Goal: Check status: Check status

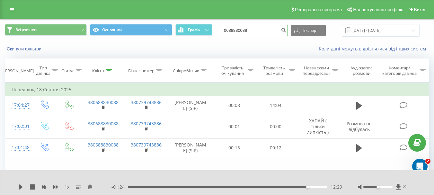
click at [258, 30] on input "0688830088" at bounding box center [254, 31] width 68 height 12
paste input "38448631"
type input "0638448631"
click at [286, 31] on icon "submit" at bounding box center [283, 29] width 5 height 4
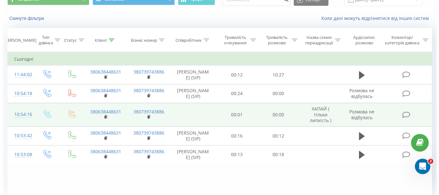
scroll to position [56, 0]
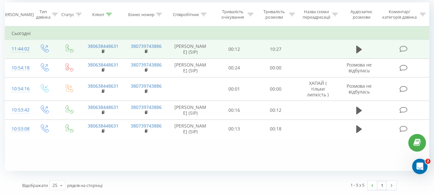
click at [409, 49] on td at bounding box center [404, 49] width 50 height 19
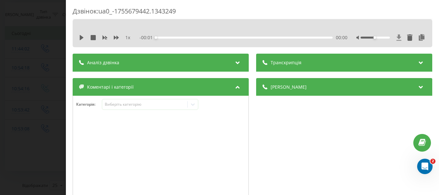
click at [397, 37] on icon at bounding box center [399, 37] width 5 height 6
click at [233, 8] on div "Дзвінок : ua0_-1755679442.1343249" at bounding box center [253, 13] width 360 height 13
click at [397, 37] on icon at bounding box center [399, 37] width 5 height 6
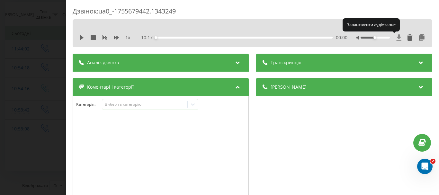
click at [396, 36] on icon at bounding box center [398, 37] width 5 height 6
